Goal: Share content

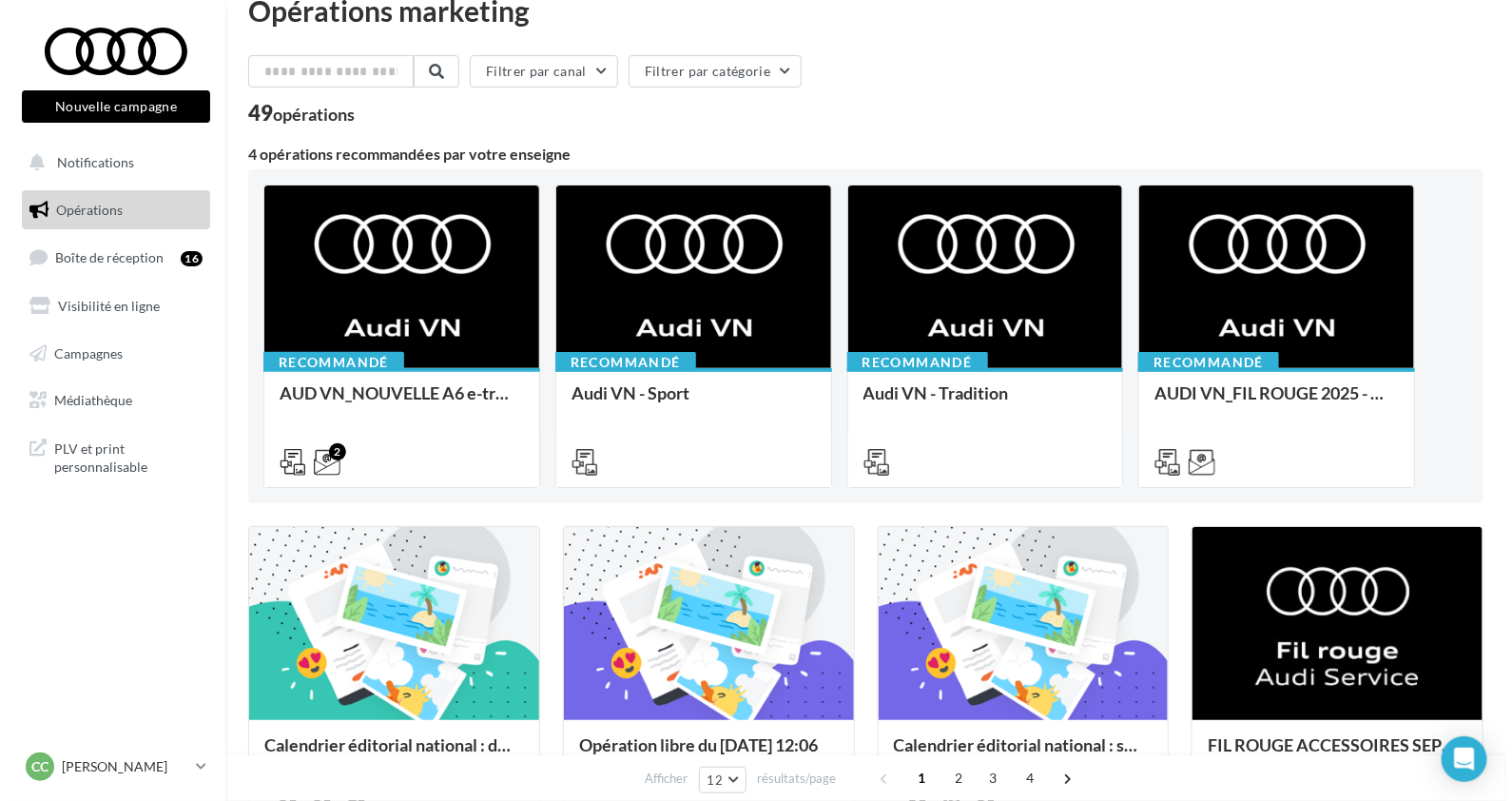
scroll to position [277, 0]
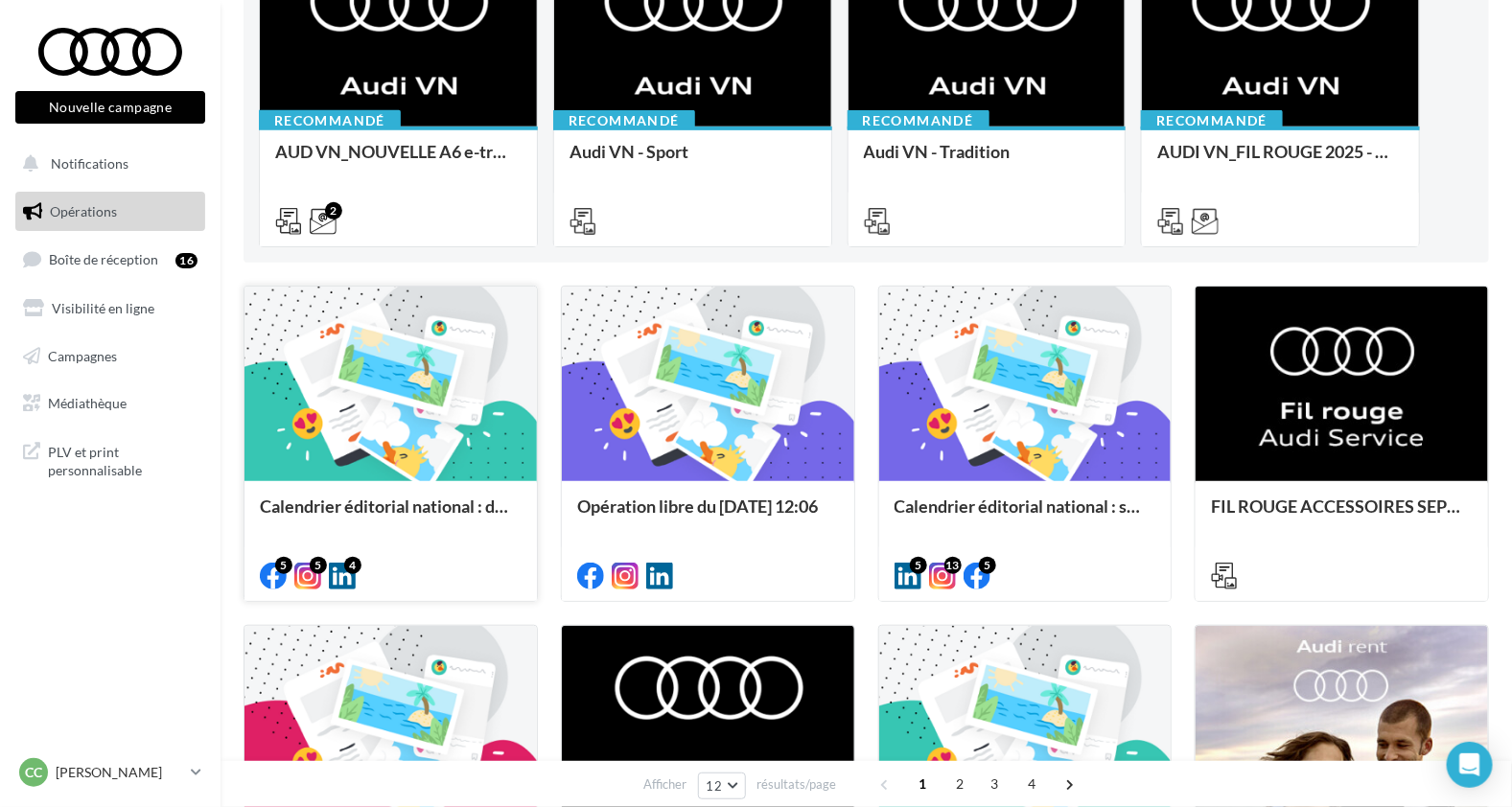
click at [428, 323] on div at bounding box center [391, 385] width 292 height 196
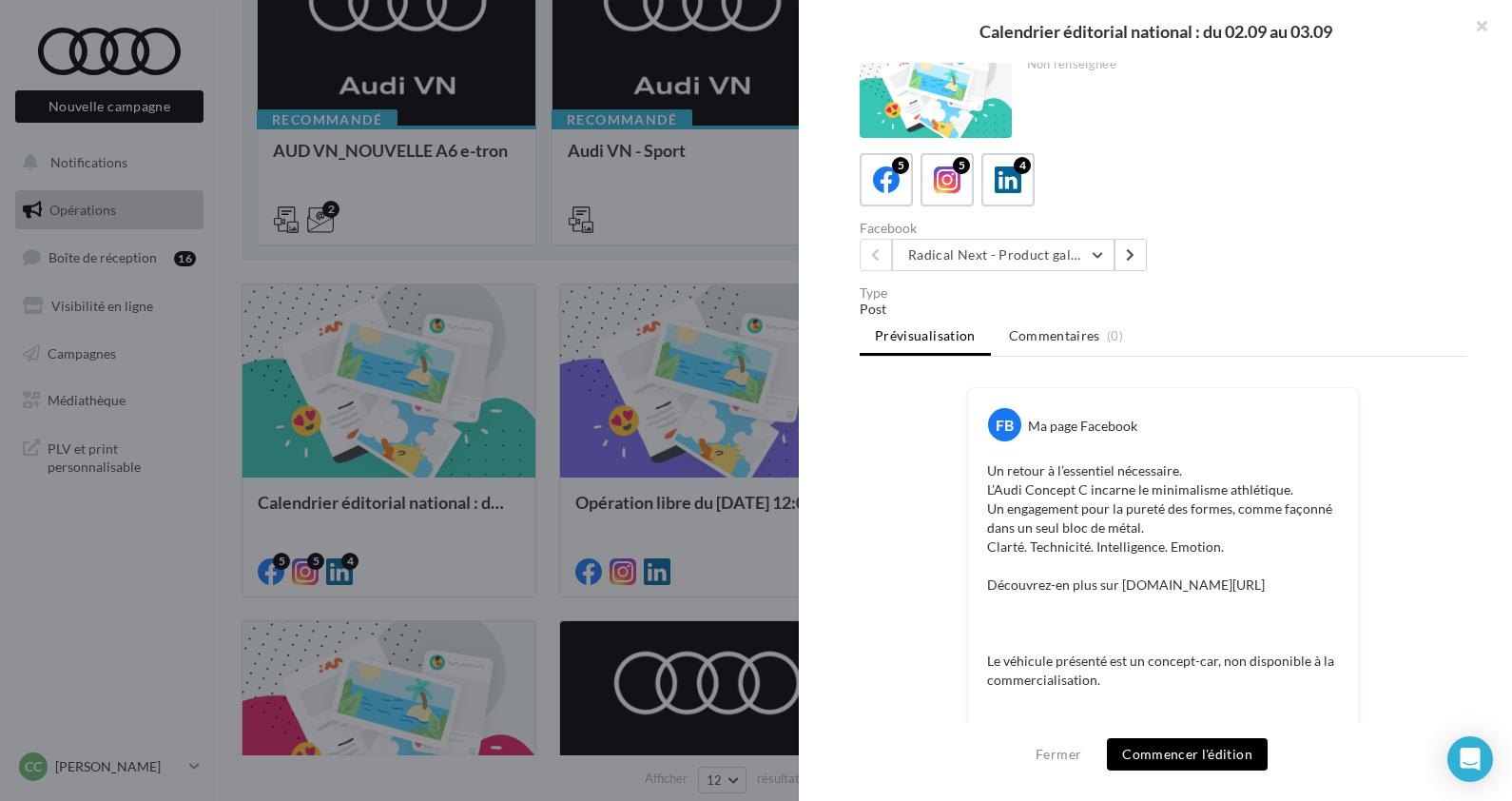
scroll to position [0, 0]
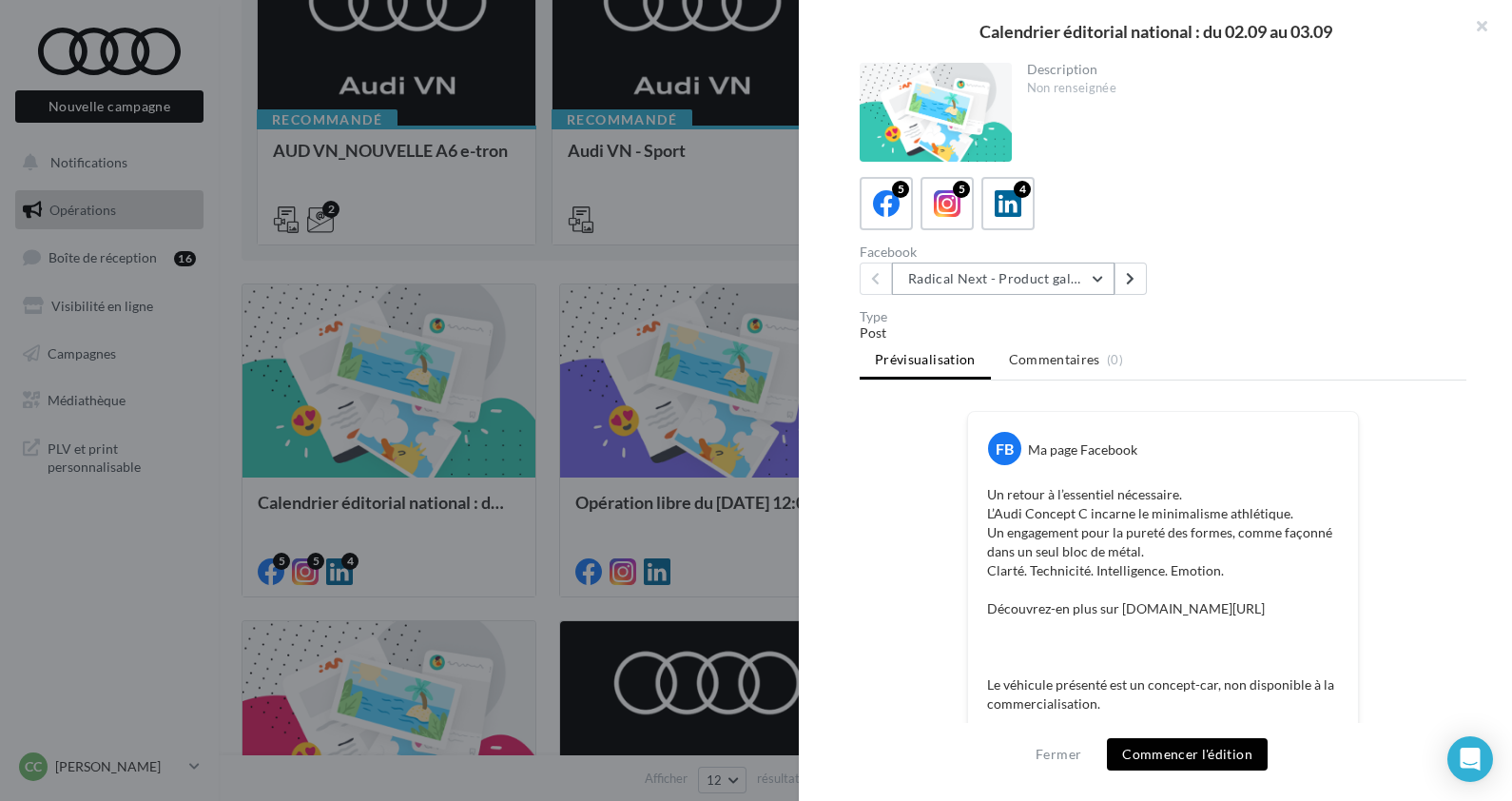
click at [1099, 281] on button "Radical Next - Product gallery" at bounding box center [1003, 278] width 222 height 32
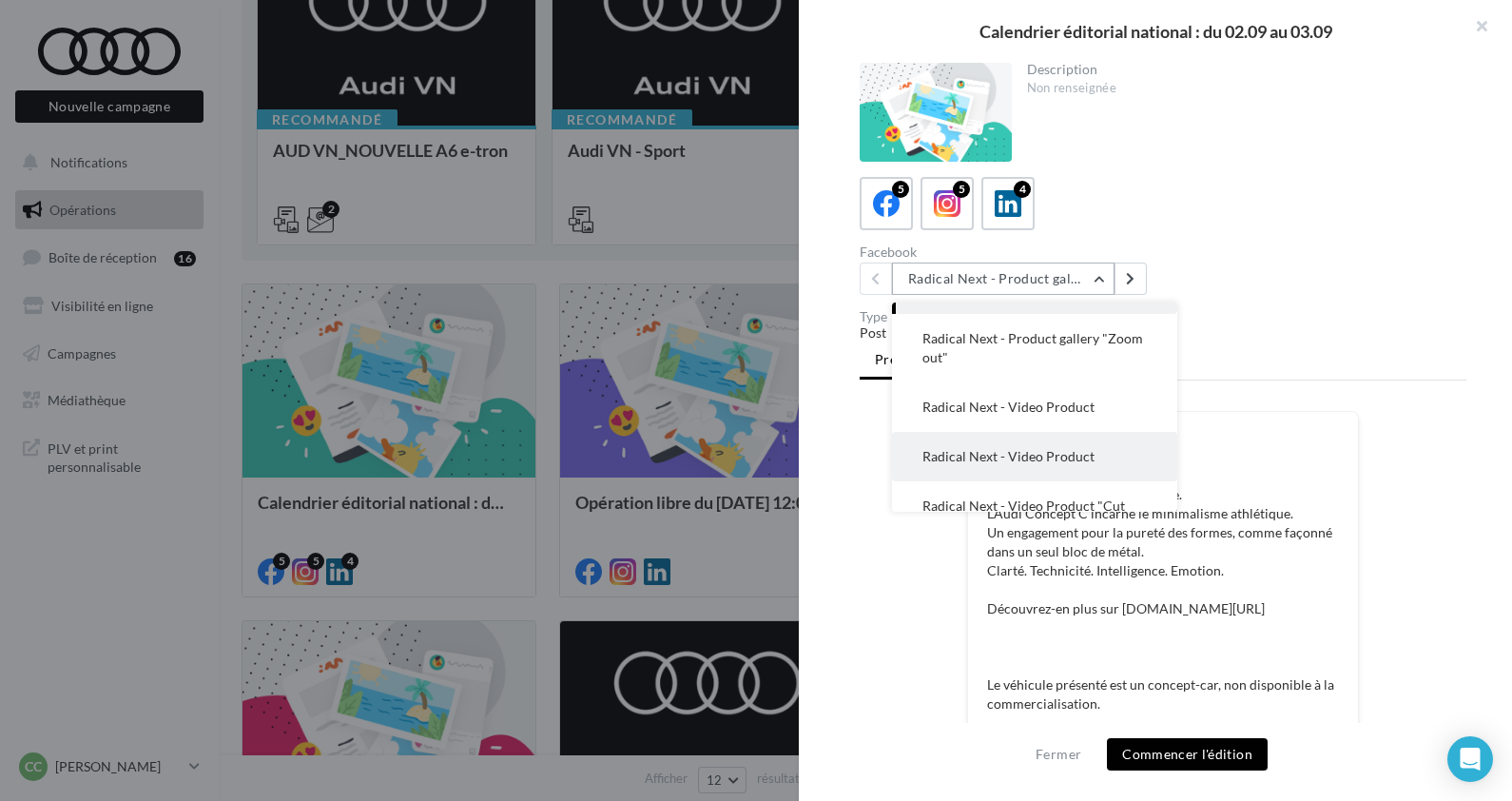
scroll to position [75, 0]
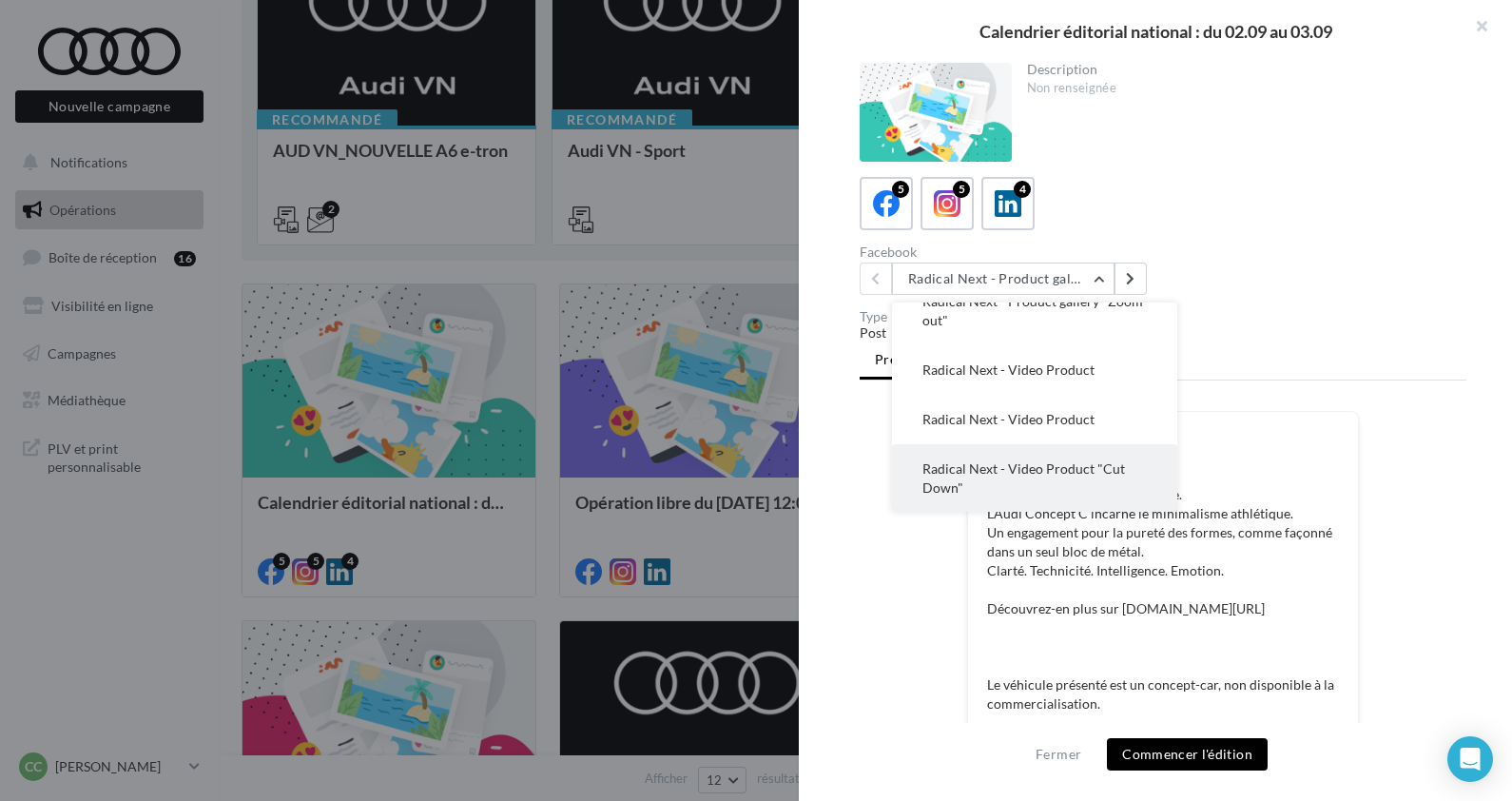
click at [1106, 470] on span "Radical Next - Video Product "Cut Down"" at bounding box center [1024, 478] width 203 height 35
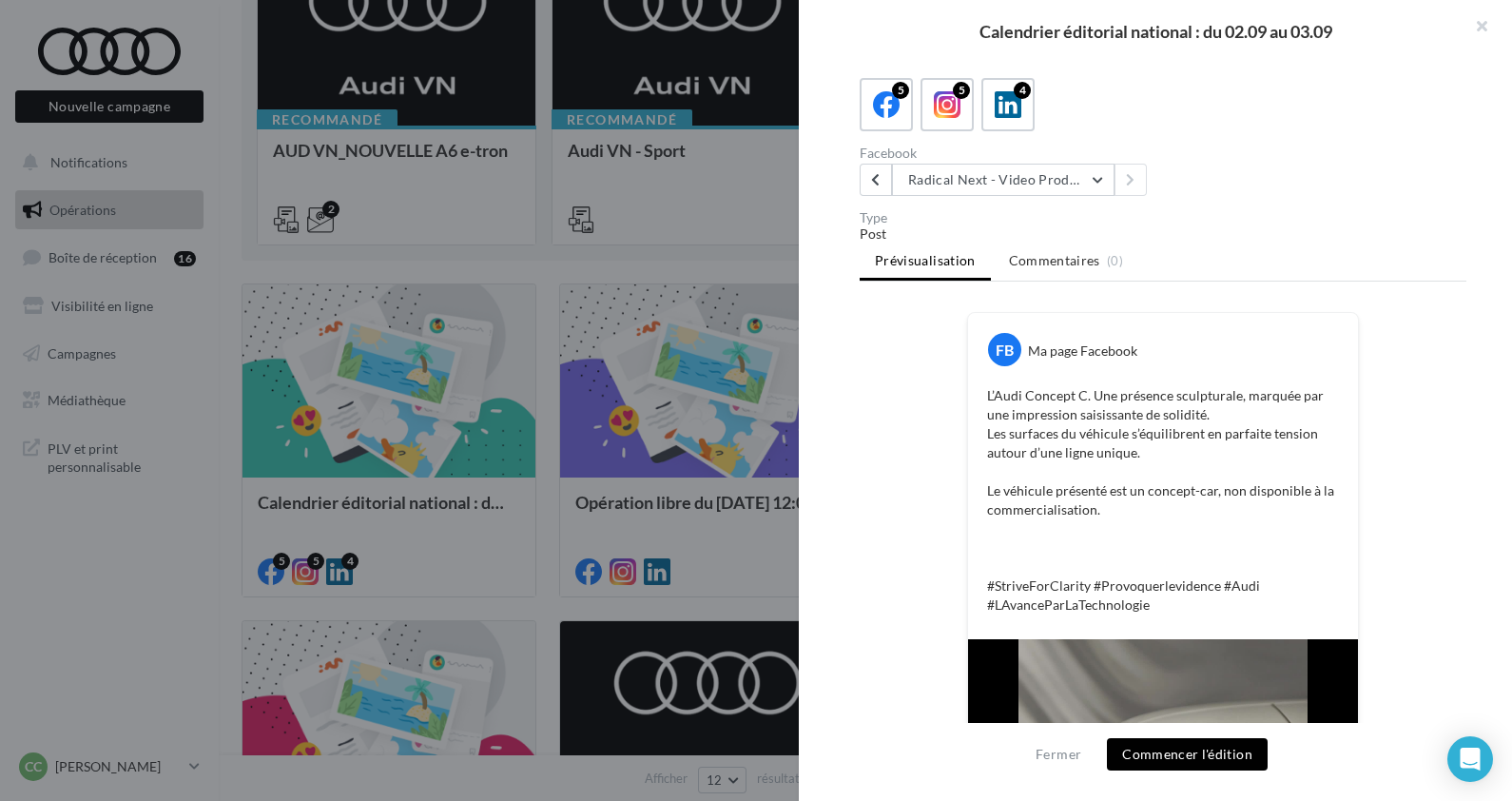
scroll to position [0, 0]
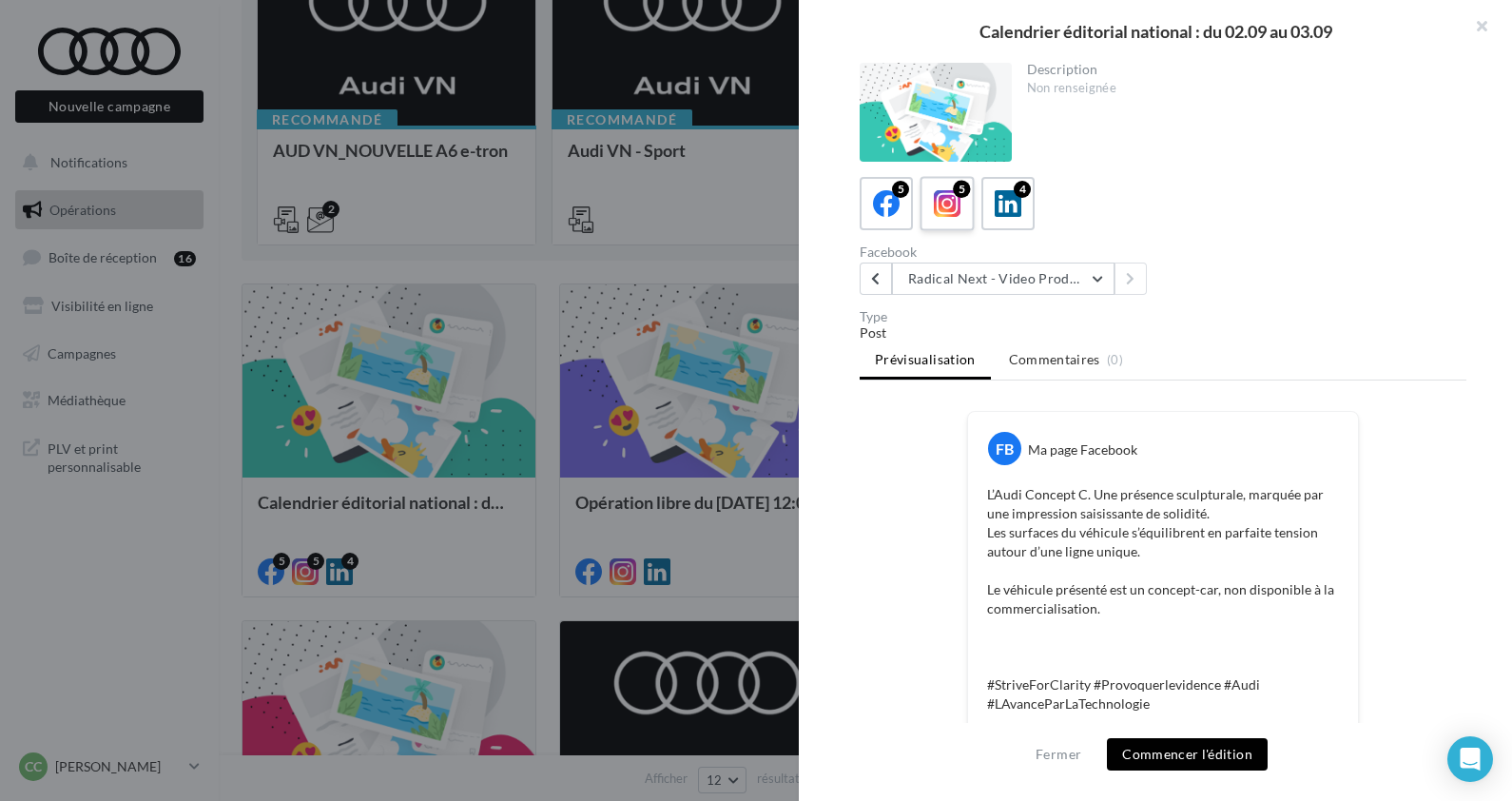
click at [949, 196] on icon at bounding box center [948, 204] width 27 height 27
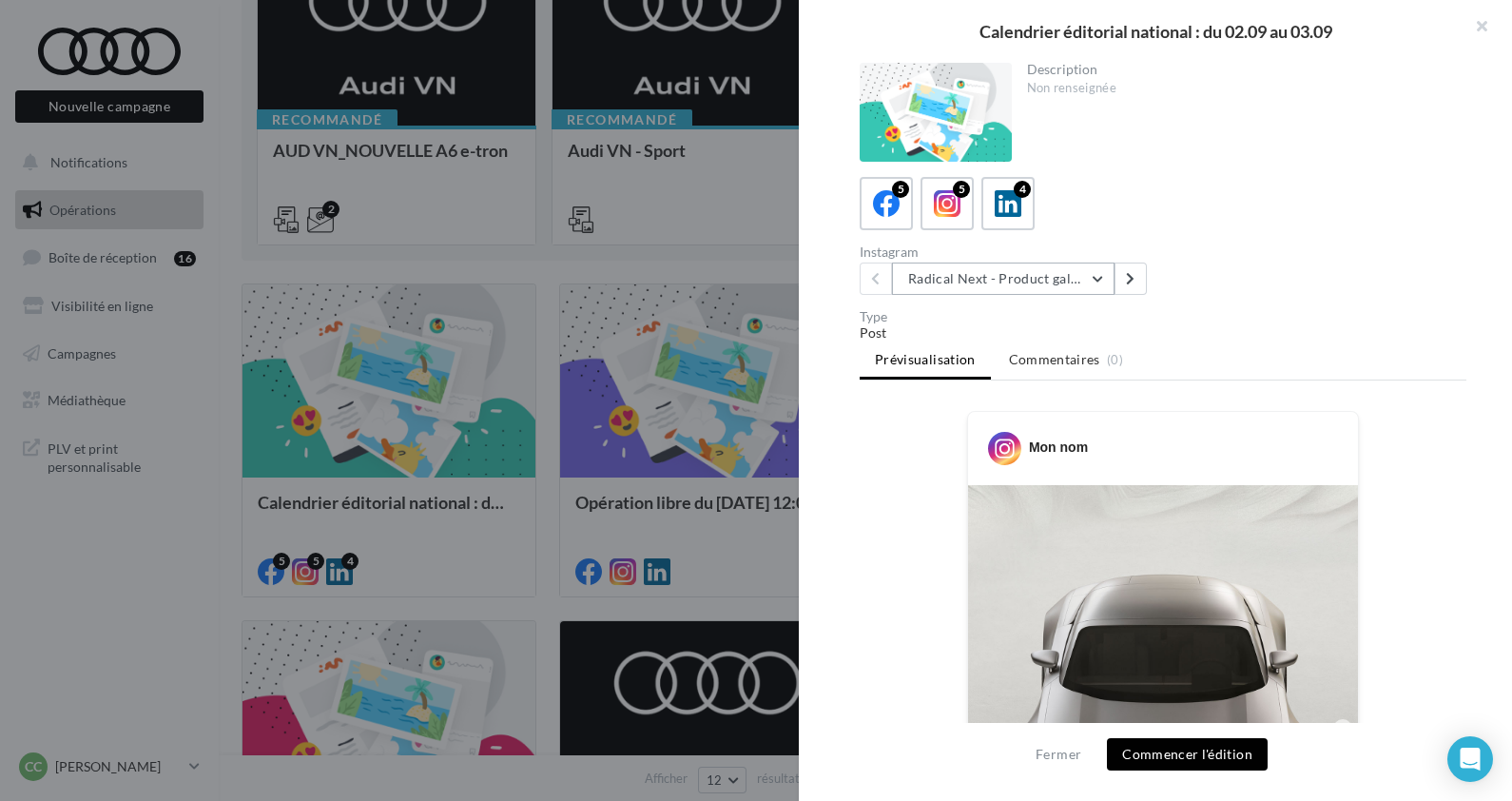
click at [986, 283] on button "Radical Next - Product gallery" at bounding box center [1003, 278] width 222 height 32
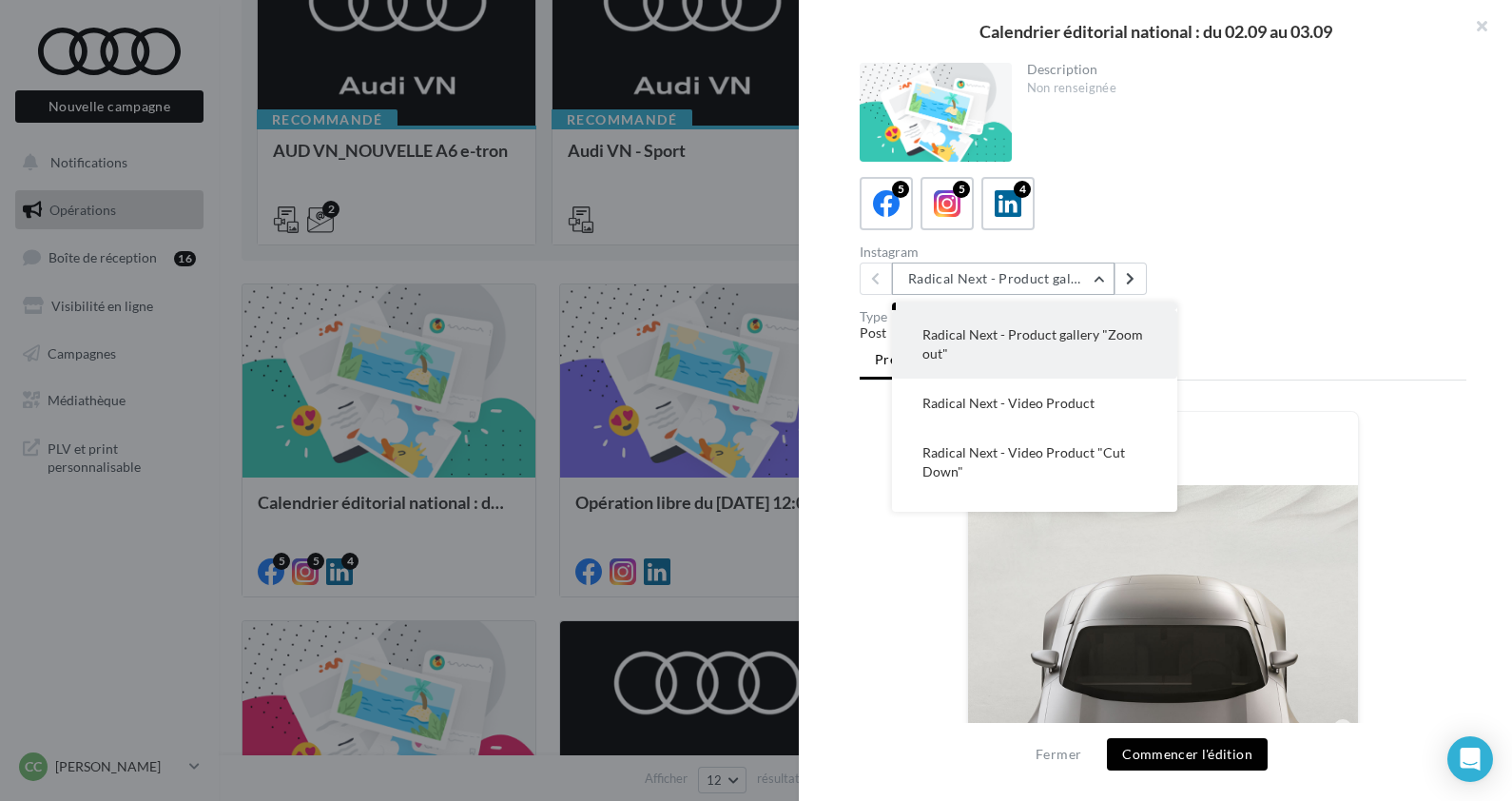
scroll to position [75, 0]
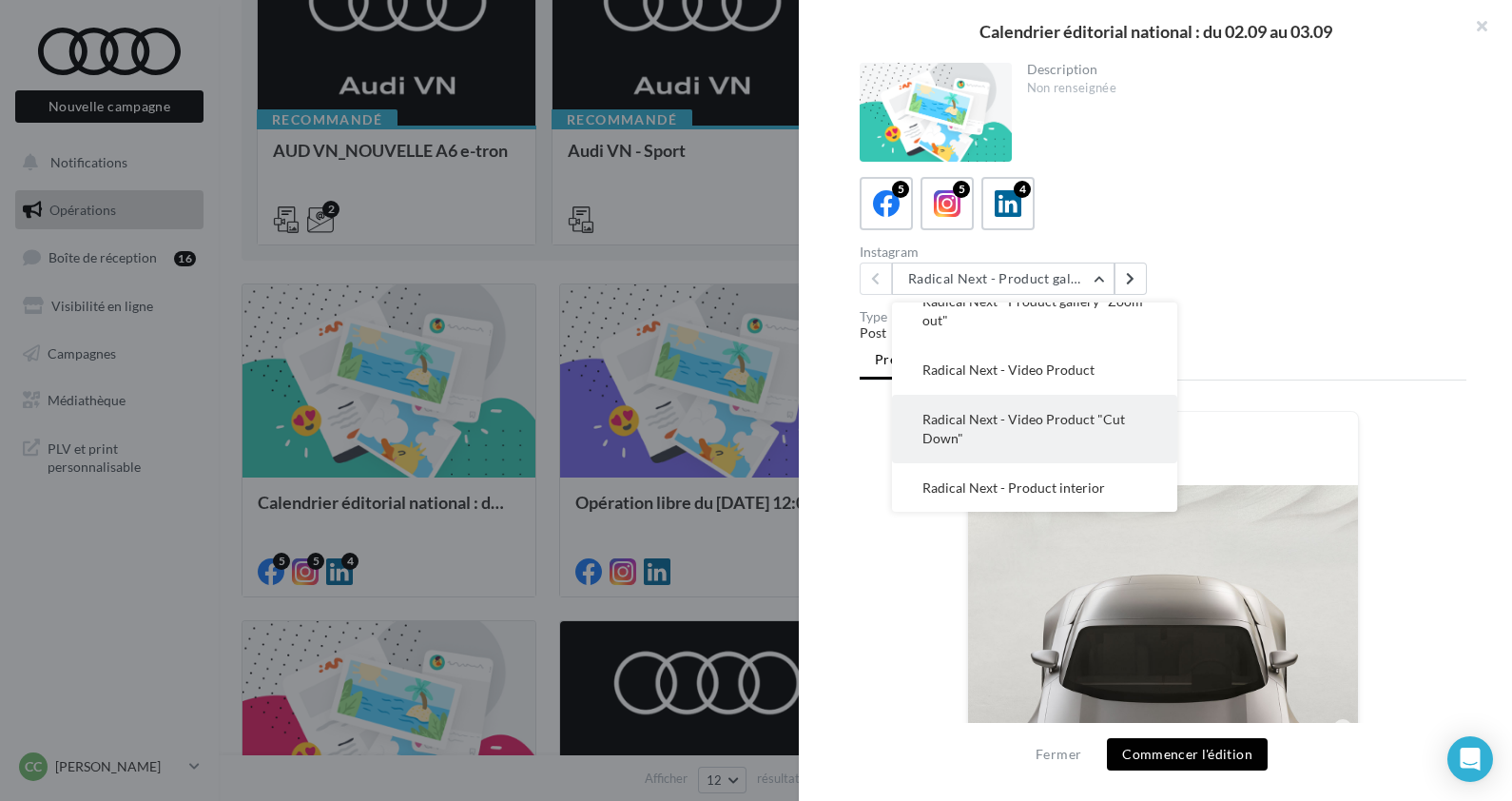
click at [980, 413] on span "Radical Next - Video Product "Cut Down"" at bounding box center [1024, 429] width 203 height 35
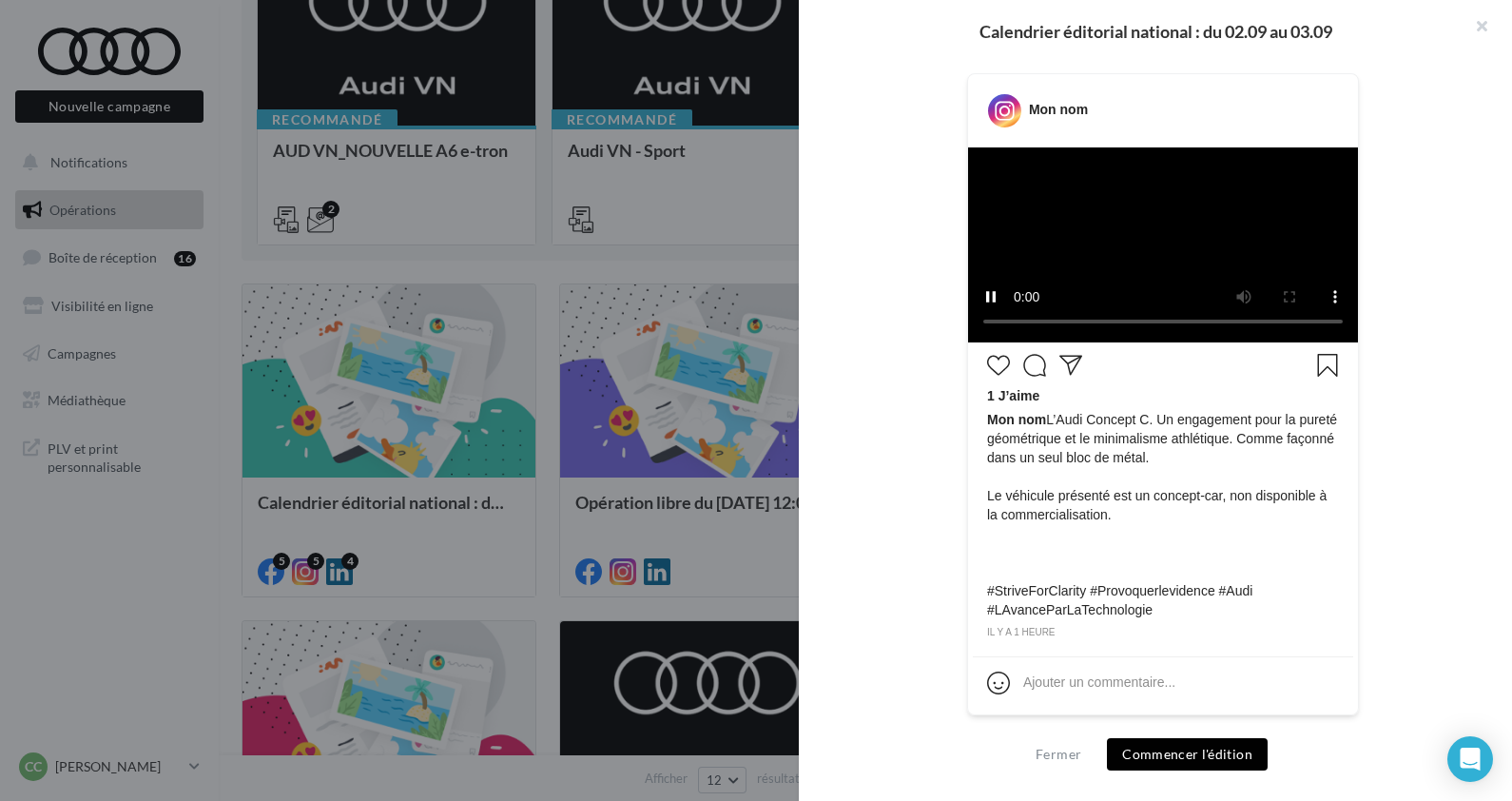
scroll to position [508, 0]
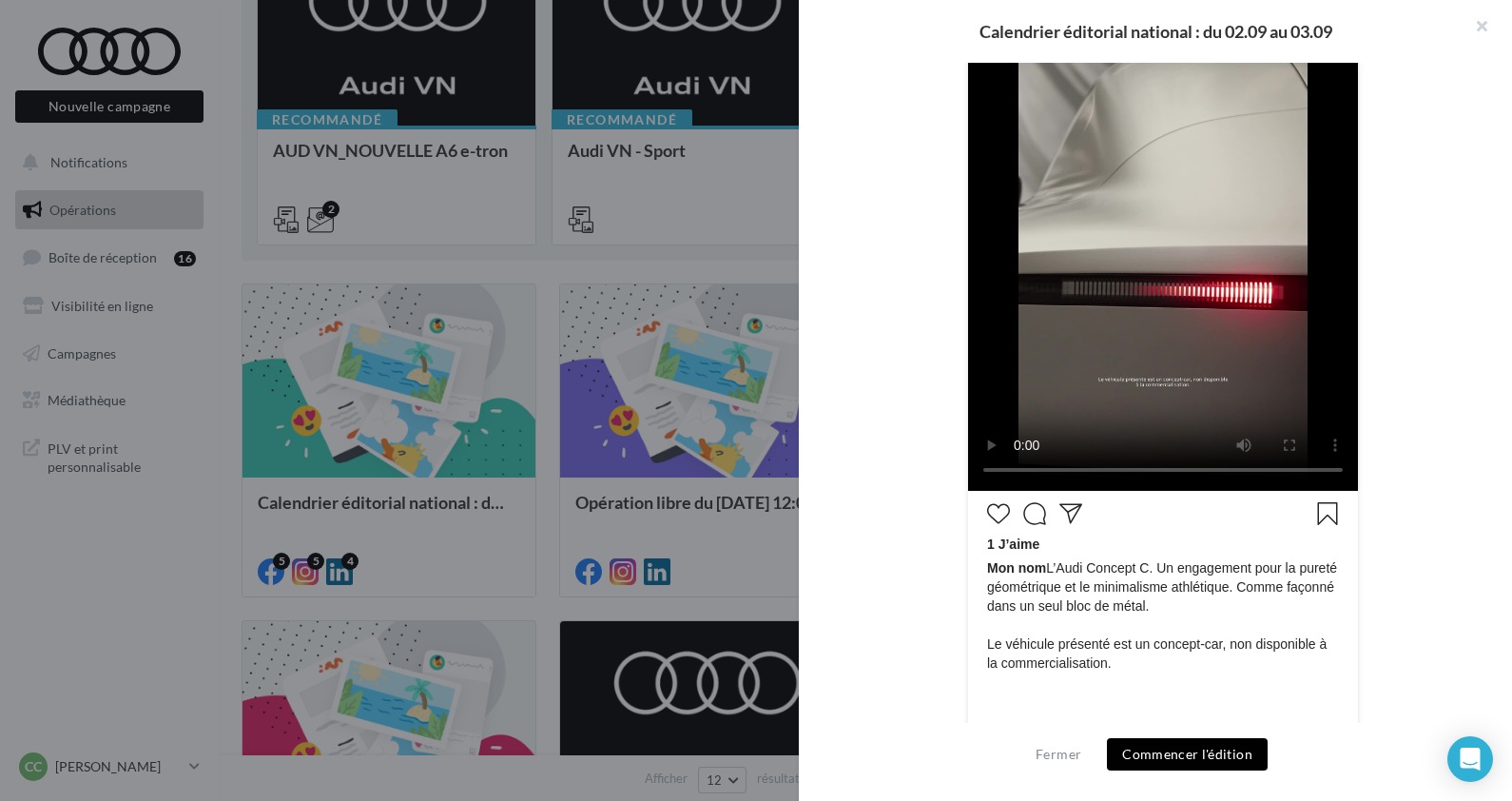
click at [872, 324] on div "Mon nom 1 J’aime Mon nom L’Audi Concept C. Un engagement pour la pureté géométr…" at bounding box center [1164, 396] width 607 height 986
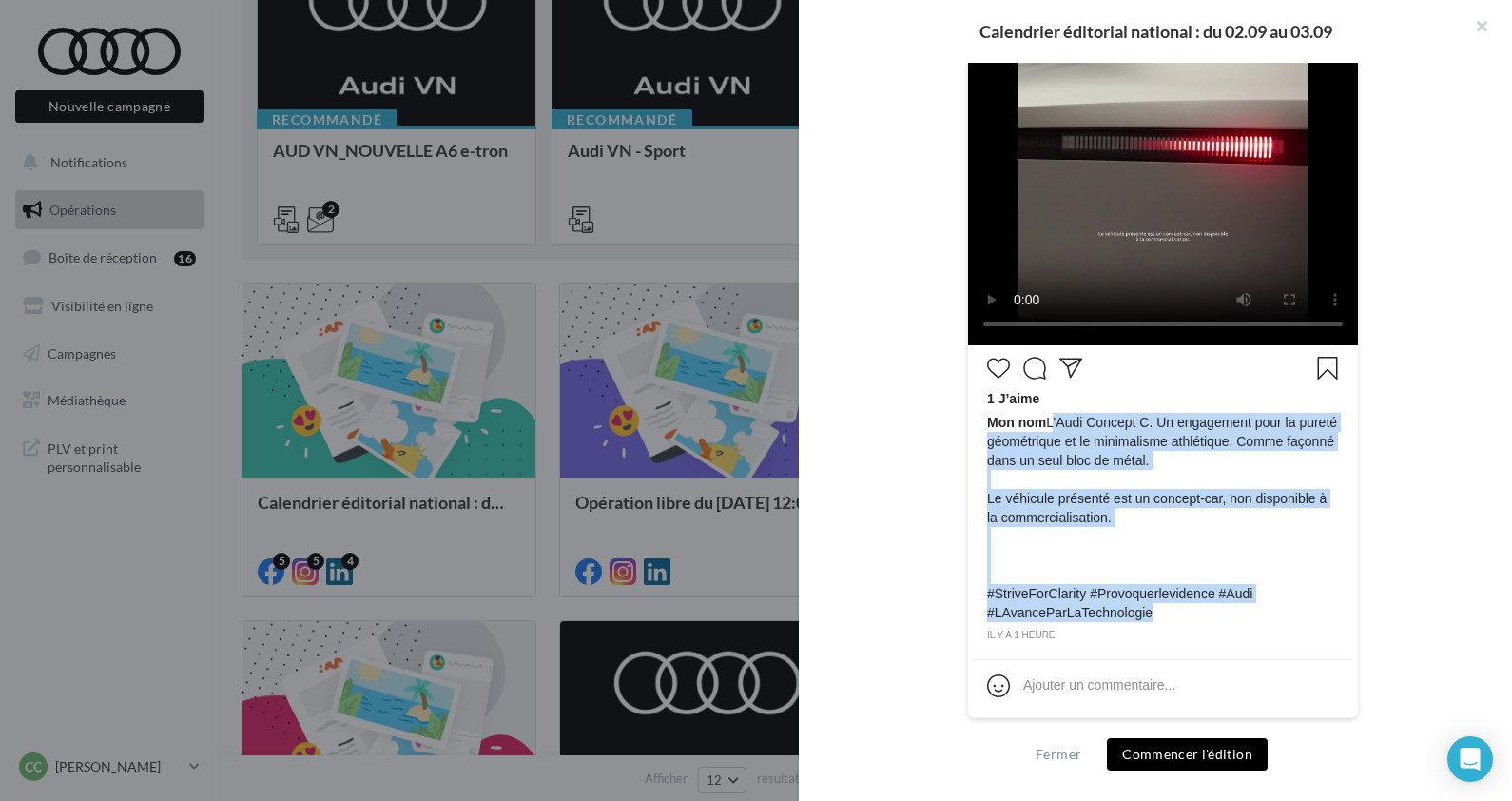
drag, startPoint x: 1162, startPoint y: 614, endPoint x: 1043, endPoint y: 419, distance: 228.4
click at [1043, 419] on span "Mon nom L’Audi Concept C. Un engagement pour la pureté géométrique et le minima…" at bounding box center [1164, 518] width 352 height 210
copy span "L’Audi Concept C. Un engagement pour la pureté géométrique et le minimalisme at…"
